Goal: Navigation & Orientation: Find specific page/section

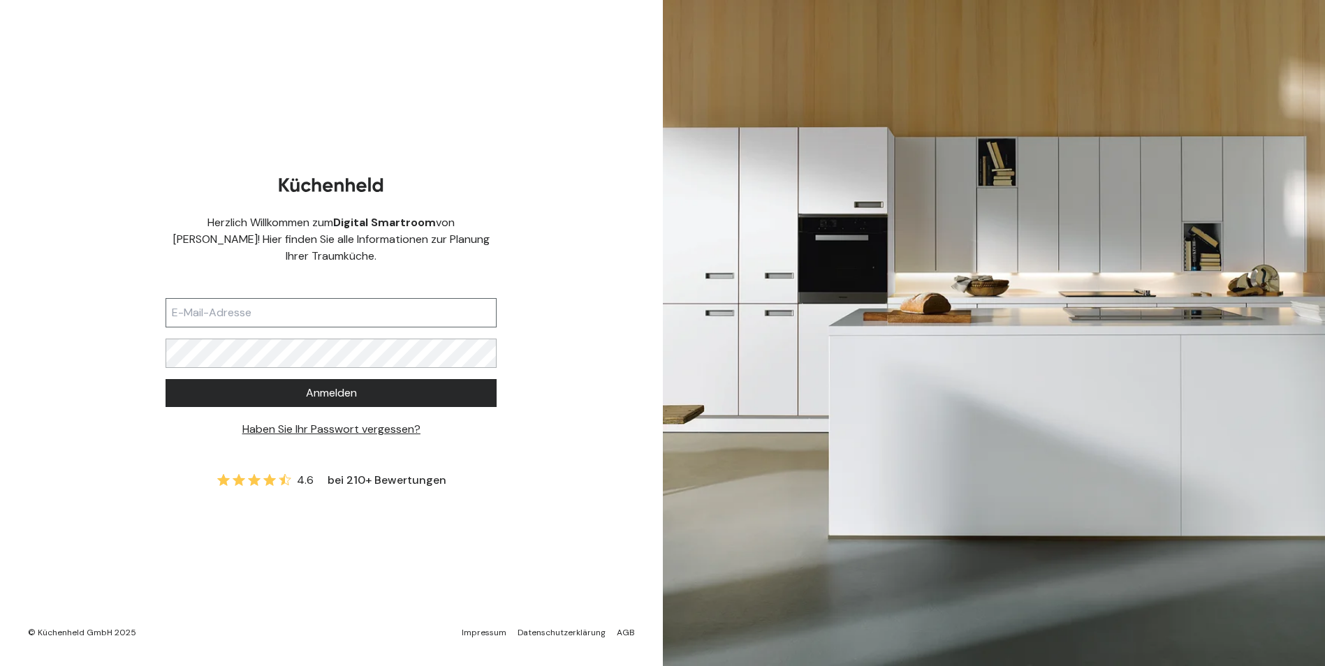
click at [403, 298] on input "text" at bounding box center [331, 312] width 331 height 29
type input "[EMAIL_ADDRESS][DOMAIN_NAME]"
click at [166, 379] on button "Anmelden" at bounding box center [331, 393] width 331 height 28
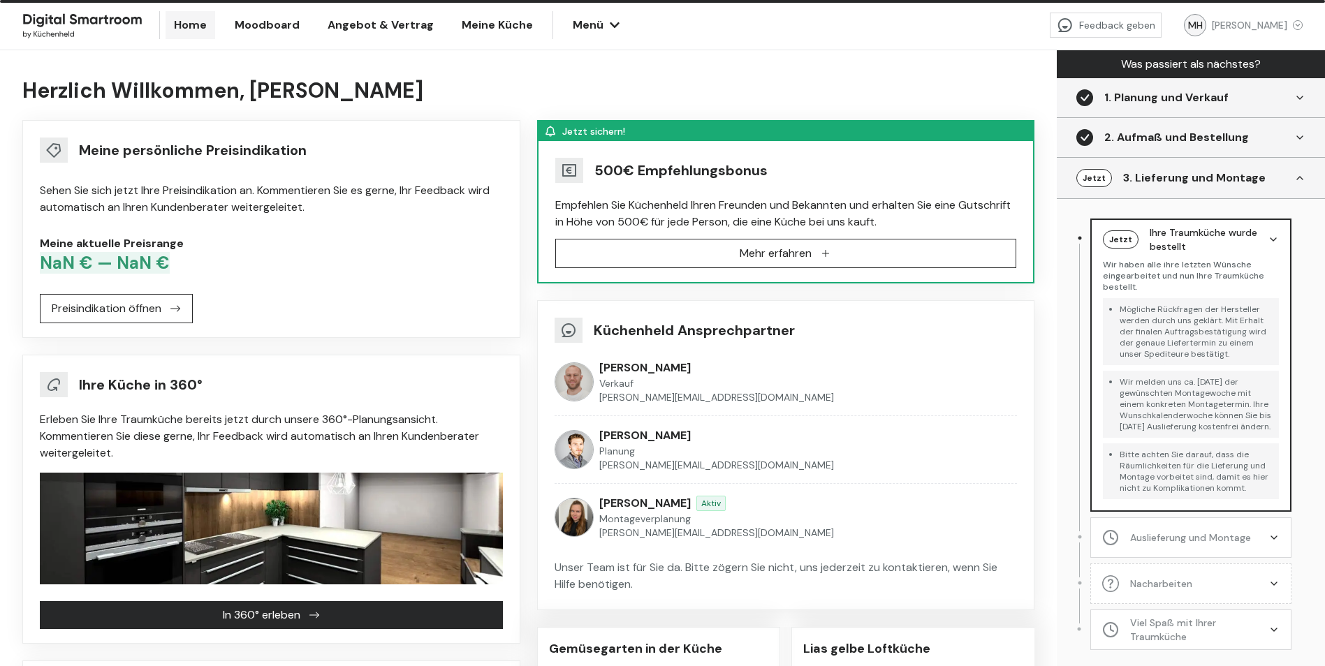
click at [321, 384] on div "Ihre Küche in 360°" at bounding box center [271, 384] width 463 height 25
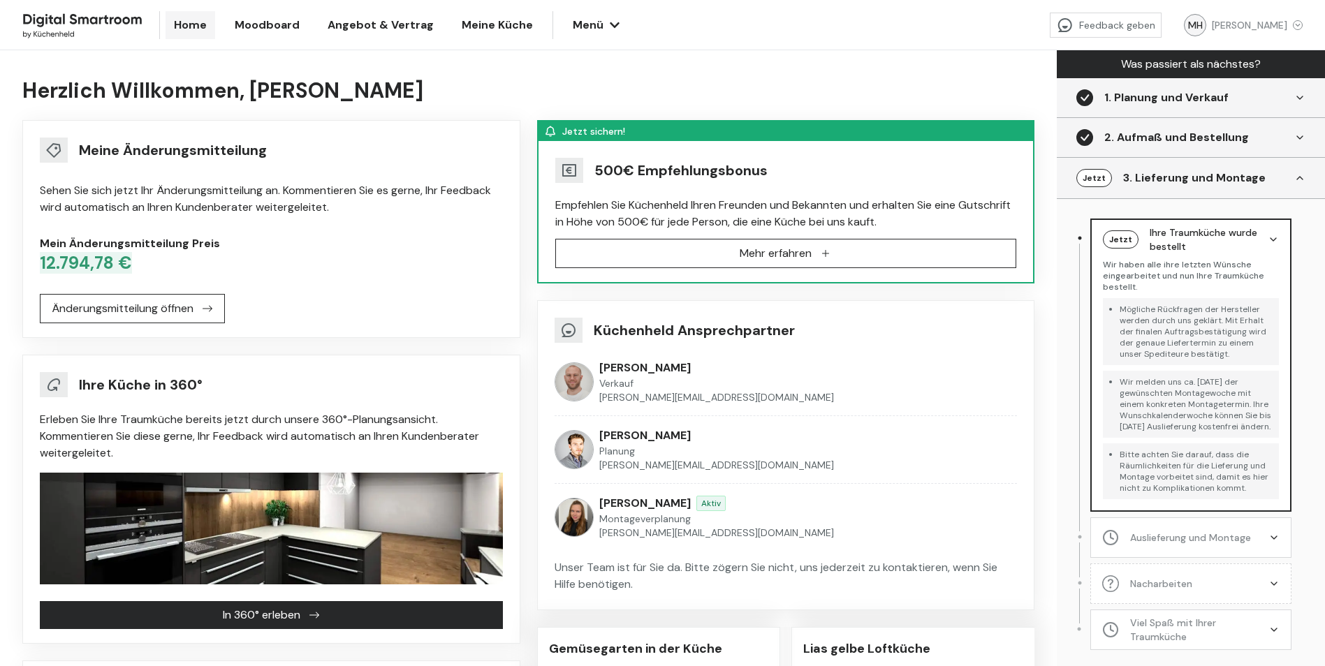
click at [298, 615] on span "In 360° erleben" at bounding box center [262, 615] width 78 height 17
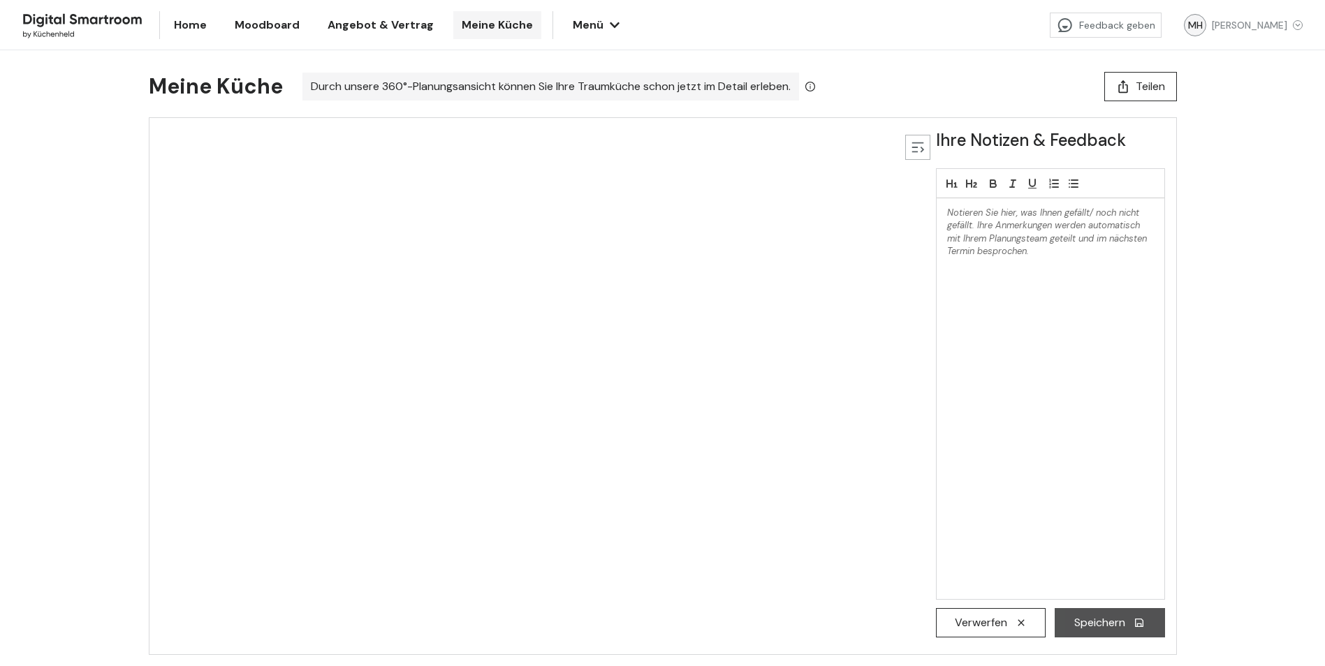
click at [921, 146] on icon at bounding box center [917, 147] width 25 height 25
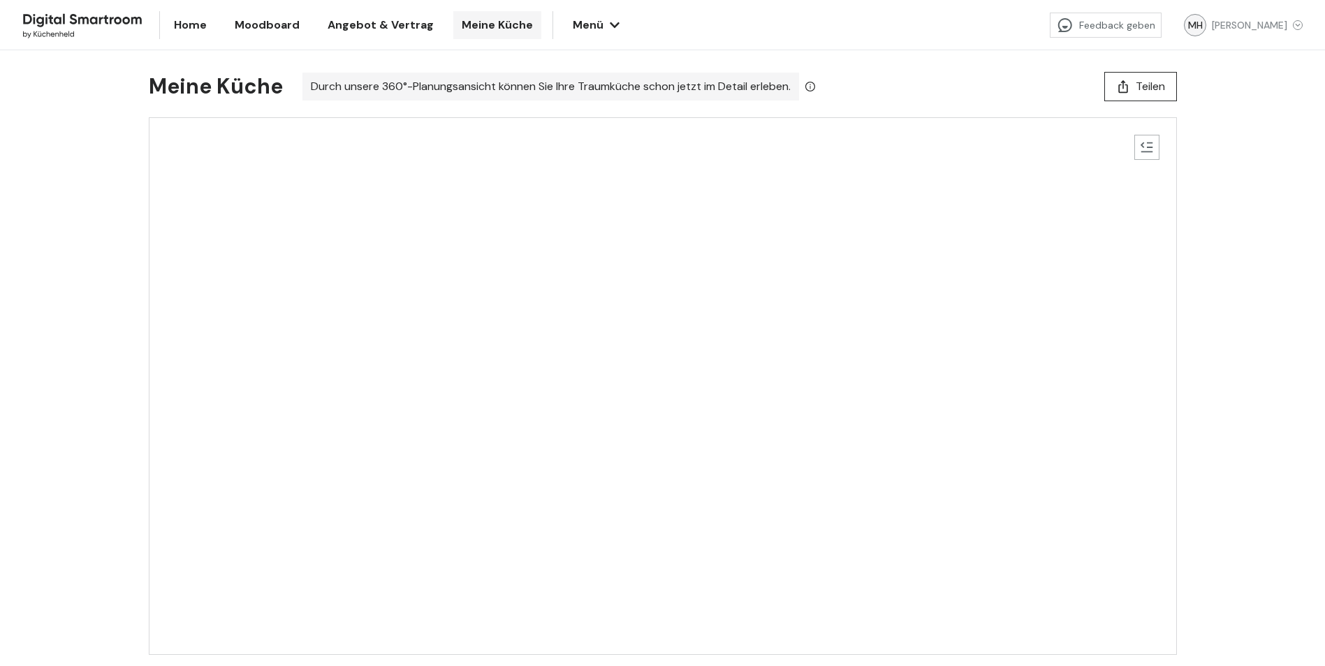
click at [484, 11] on link "Meine Küche" at bounding box center [497, 25] width 88 height 28
click at [485, 13] on link "Meine Küche" at bounding box center [497, 25] width 88 height 28
click at [186, 13] on link "Home" at bounding box center [191, 25] width 50 height 28
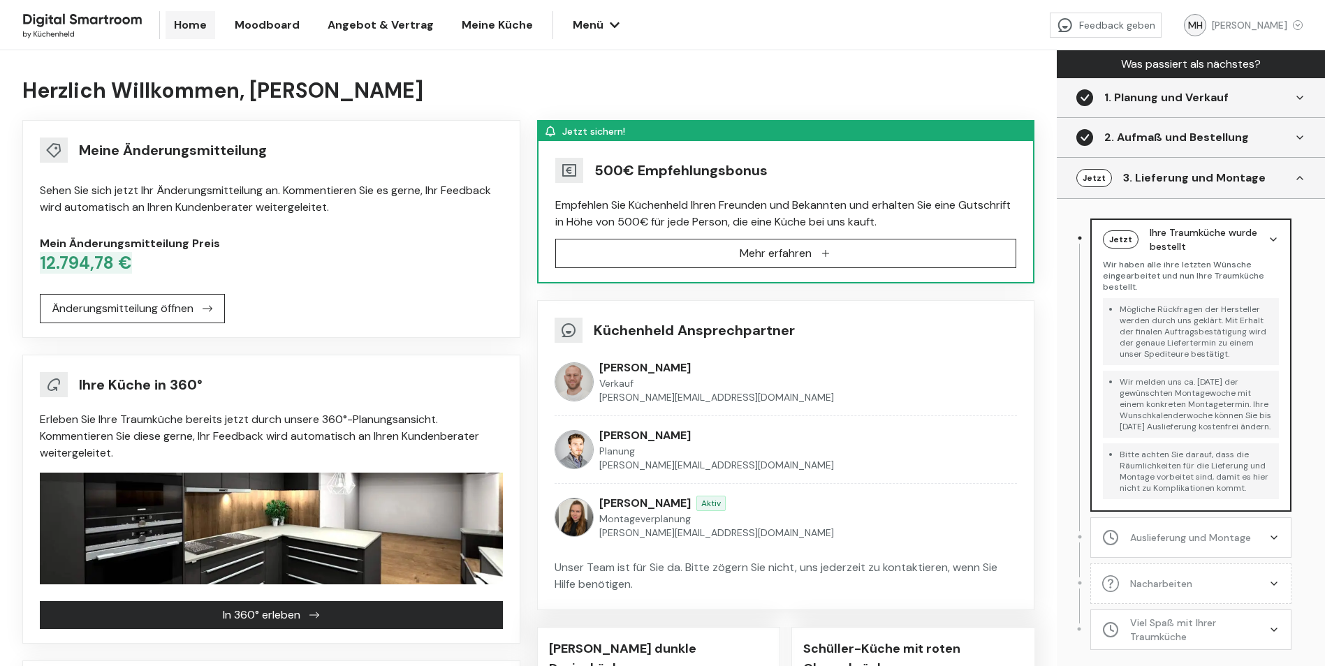
click at [1296, 103] on div at bounding box center [1299, 97] width 11 height 17
